Goal: Information Seeking & Learning: Understand process/instructions

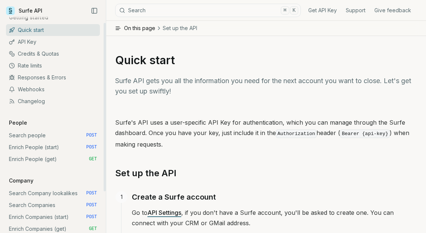
scroll to position [14, 0]
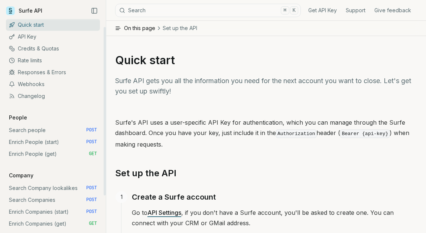
click at [60, 129] on link "Search people POST" at bounding box center [53, 130] width 94 height 12
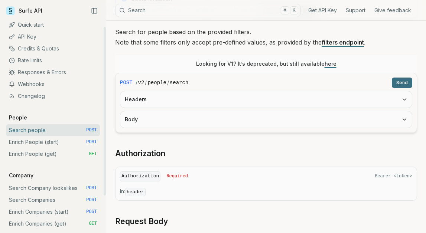
scroll to position [62, 0]
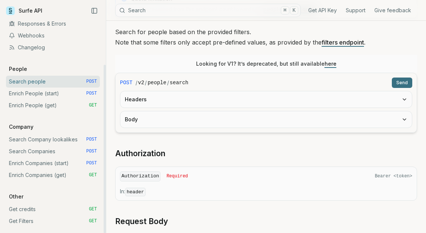
click at [30, 219] on link "Get Filters GET" at bounding box center [53, 221] width 94 height 12
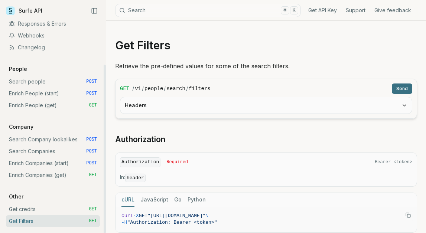
click at [225, 106] on button "Headers" at bounding box center [266, 105] width 292 height 16
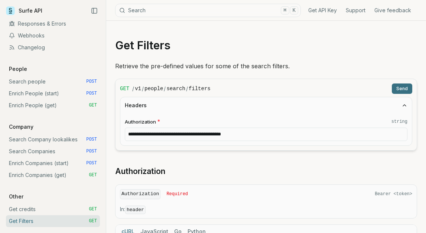
click at [399, 88] on button "Send" at bounding box center [402, 89] width 20 height 10
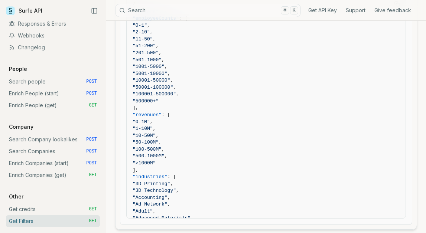
scroll to position [167, 0]
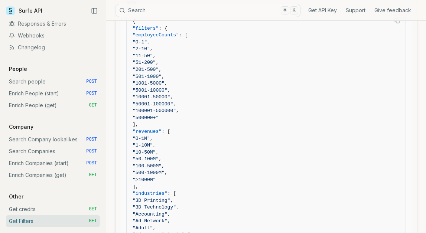
click at [364, 98] on span ""10001-50000" ," at bounding box center [266, 97] width 267 height 7
